Goal: Task Accomplishment & Management: Manage account settings

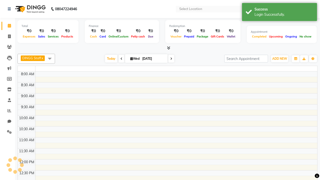
select select "en"
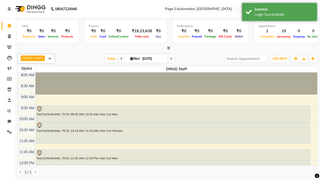
click at [10, 9] on icon at bounding box center [9, 9] width 3 height 4
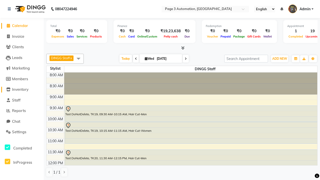
click at [22, 90] on span "Inventory" at bounding box center [20, 89] width 17 height 5
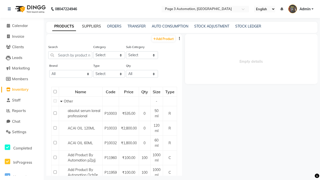
click at [92, 26] on link "SUPPLIERS" at bounding box center [91, 26] width 19 height 5
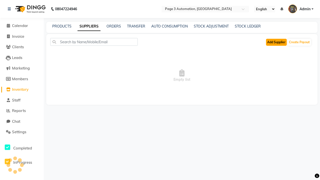
click at [276, 42] on button "Add Supplier" at bounding box center [276, 42] width 21 height 7
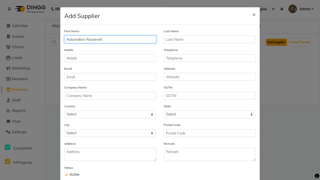
type input "Automation Roosevelt"
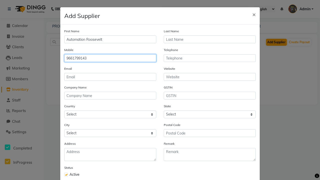
type input "9661799143"
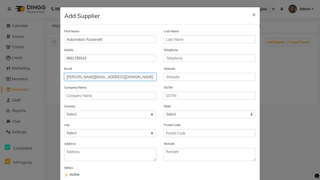
type input "[PERSON_NAME][EMAIL_ADDRESS][DOMAIN_NAME]"
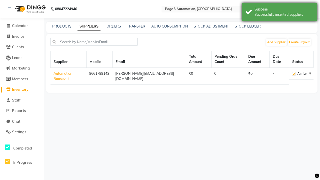
click at [280, 13] on div "Successfully inserted supplier." at bounding box center [284, 14] width 59 height 5
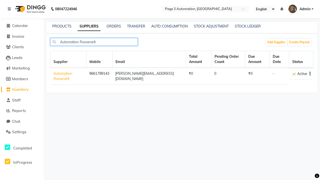
type input "Automation Roosevelt"
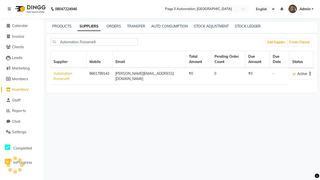
click at [310, 74] on icon "button" at bounding box center [310, 74] width 1 height 0
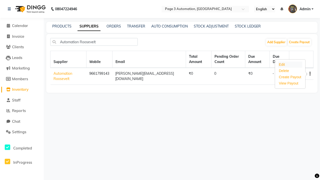
click at [290, 65] on div "Edit" at bounding box center [290, 65] width 25 height 6
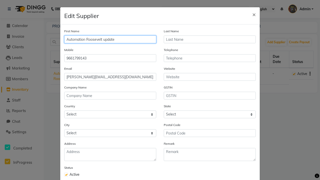
type input "Automation Roosevelt update"
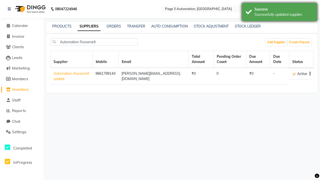
click at [280, 13] on div "Successfully updated supplier." at bounding box center [284, 14] width 59 height 5
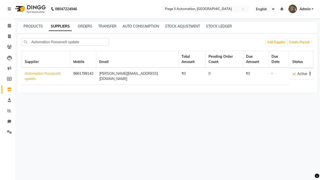
type input "Automation Roosevelt update"
